Goal: Obtain resource: Download file/media

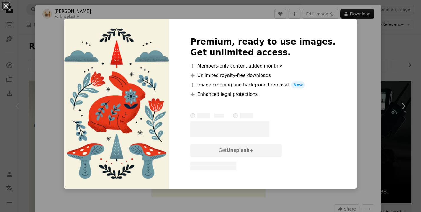
scroll to position [63, 0]
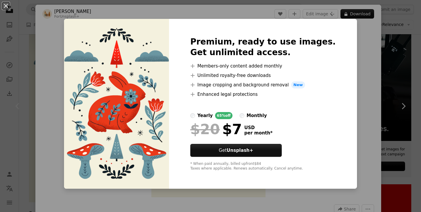
click at [350, 91] on div "An X shape Premium, ready to use images. Get unlimited access. A plus sign Memb…" at bounding box center [210, 106] width 421 height 212
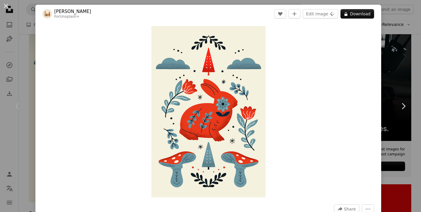
click at [418, 53] on div "An X shape Chevron left Chevron right [PERSON_NAME] For Unsplash+ A heart A plu…" at bounding box center [210, 106] width 421 height 212
